Goal: Task Accomplishment & Management: Manage account settings

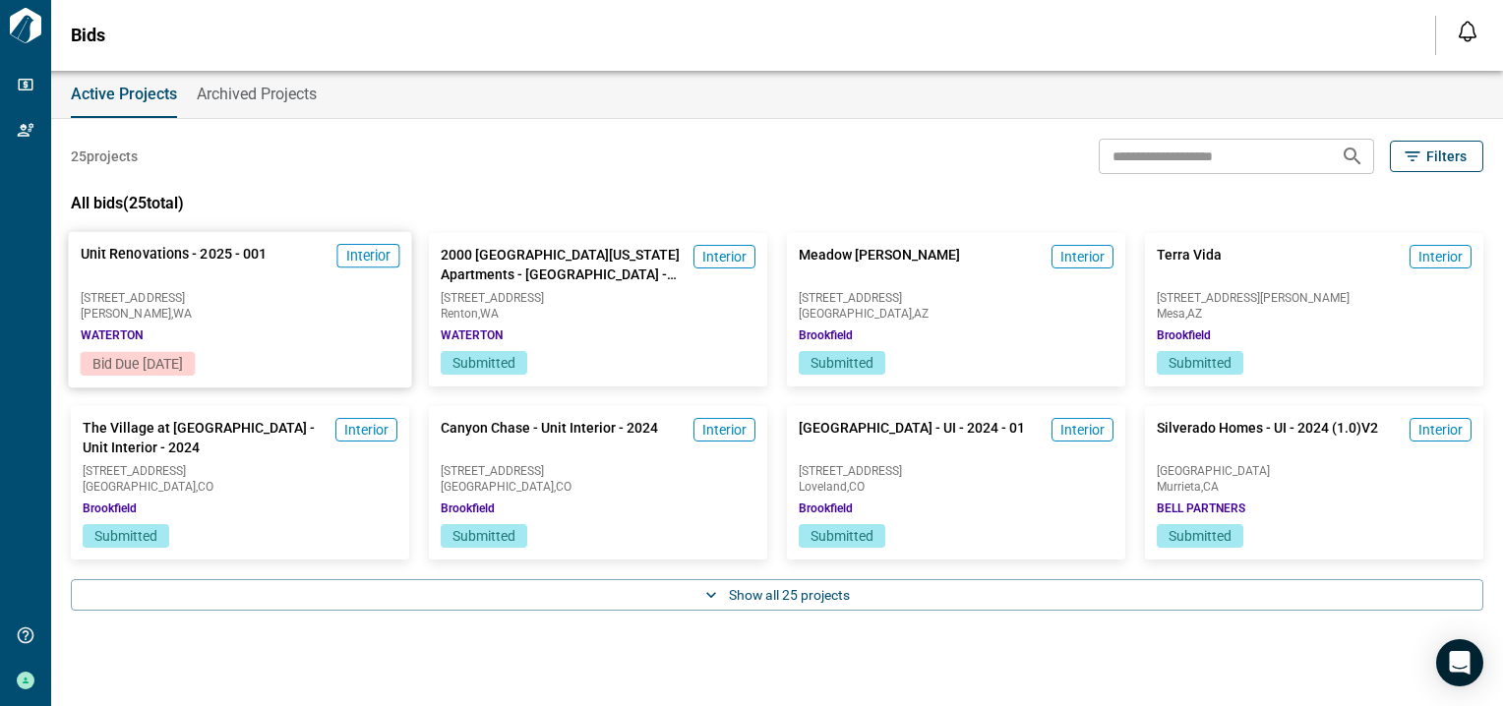
click at [181, 362] on span "Bid Due [DATE]" at bounding box center [137, 364] width 90 height 16
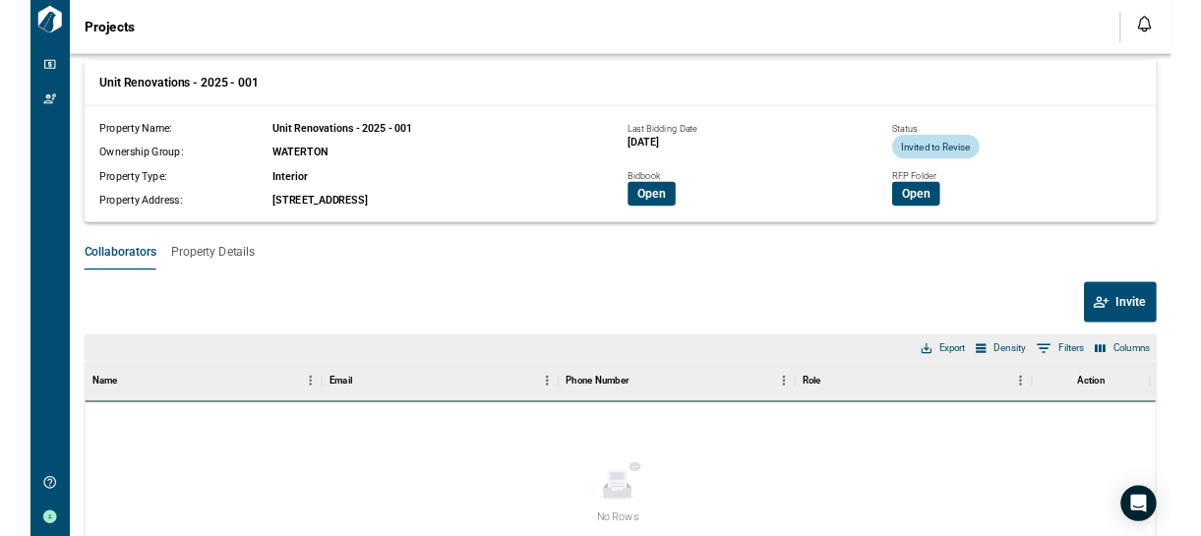
scroll to position [31, 0]
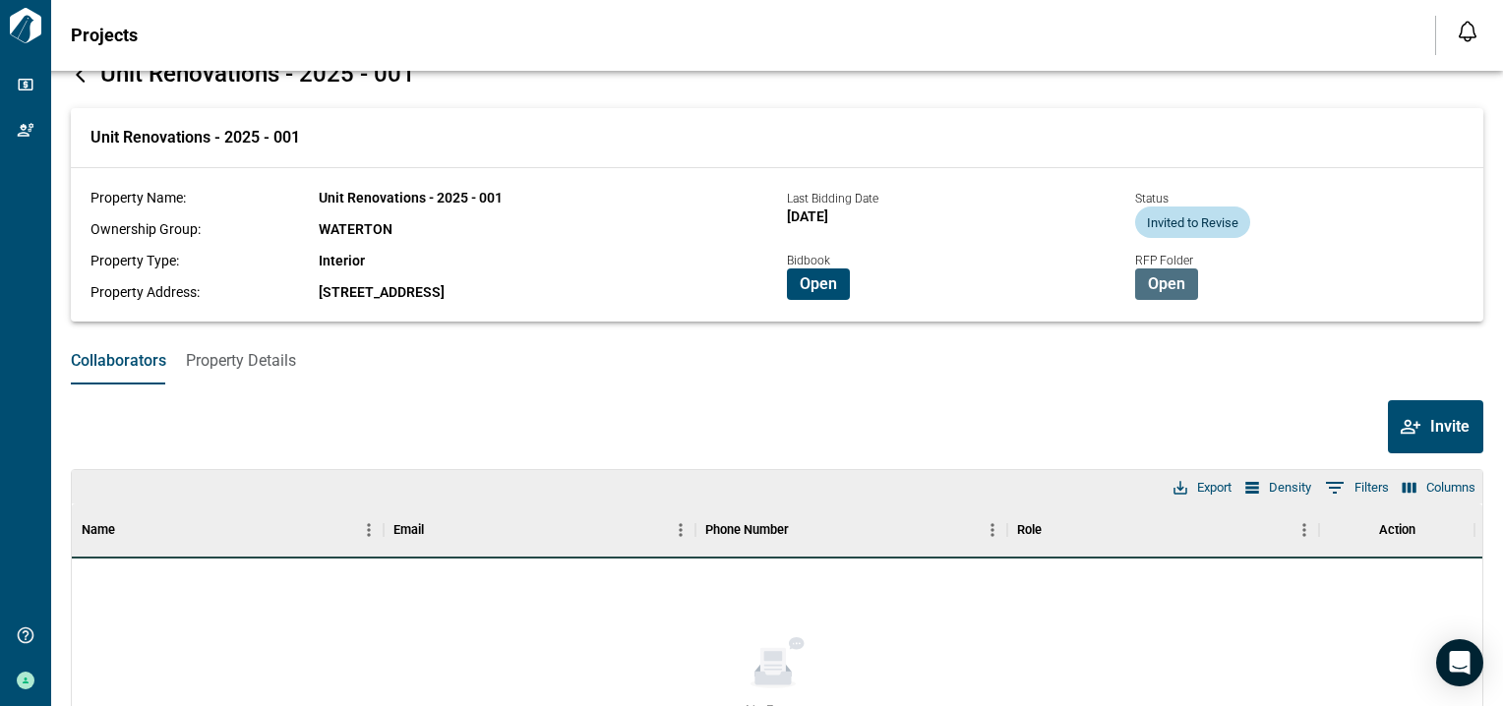
click at [1157, 285] on span "Open" at bounding box center [1166, 284] width 37 height 20
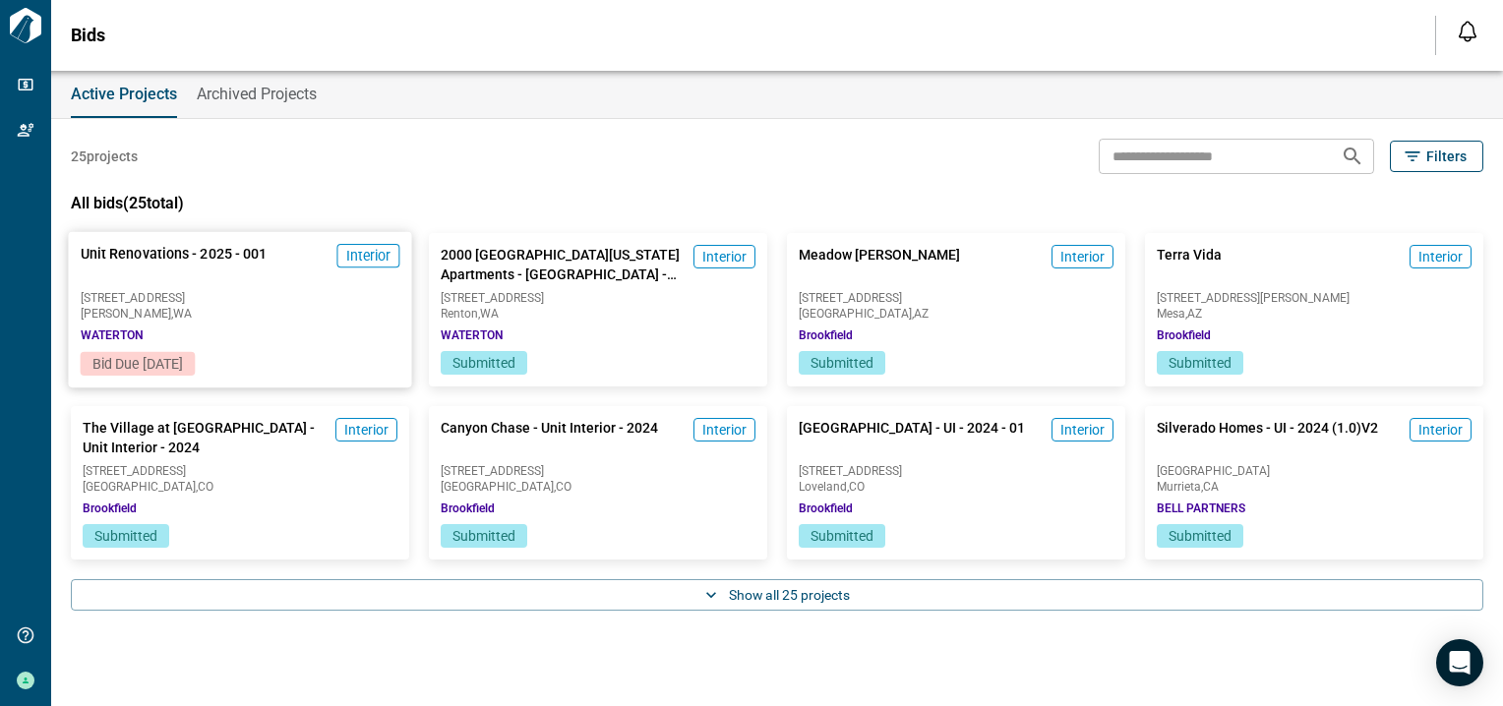
click at [177, 366] on span "Bid Due [DATE]" at bounding box center [137, 364] width 90 height 16
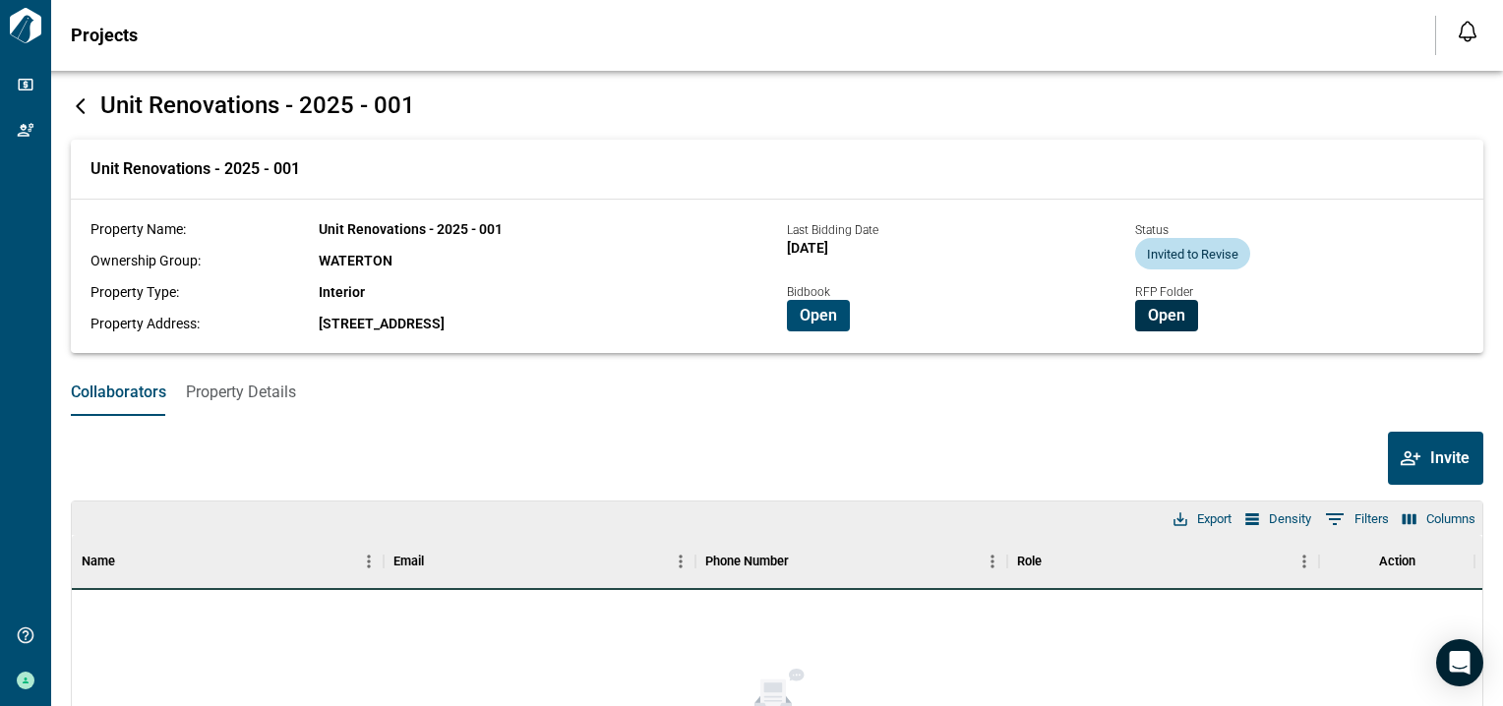
click at [1156, 313] on span "Open" at bounding box center [1166, 316] width 37 height 20
